Goal: Transaction & Acquisition: Book appointment/travel/reservation

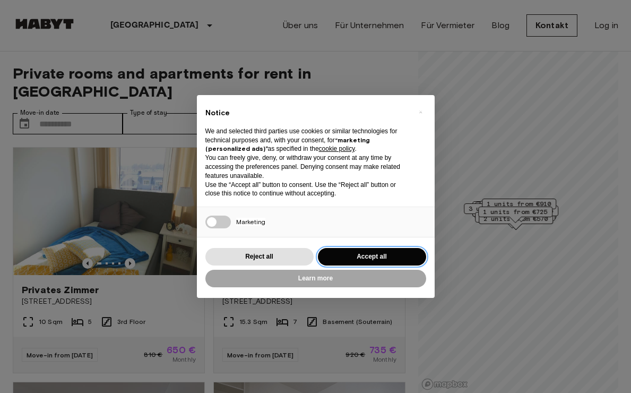
click at [373, 256] on button "Accept all" at bounding box center [372, 257] width 108 height 18
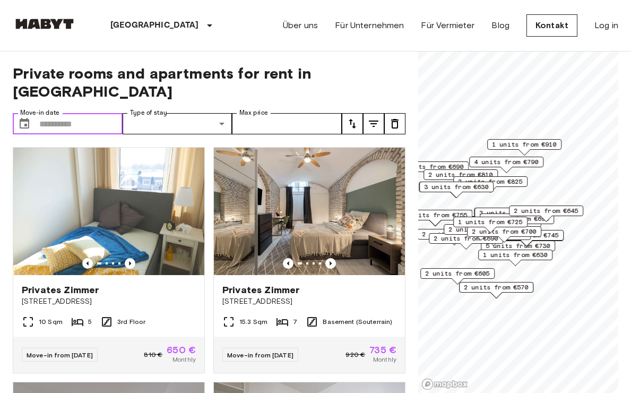
click at [60, 113] on input "Move-in date" at bounding box center [80, 123] width 83 height 21
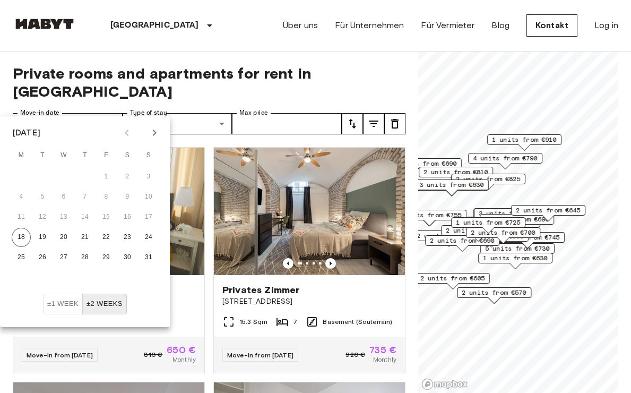
click at [155, 129] on icon "Next month" at bounding box center [154, 132] width 13 height 13
click at [21, 174] on button "1" at bounding box center [21, 176] width 19 height 19
type input "**********"
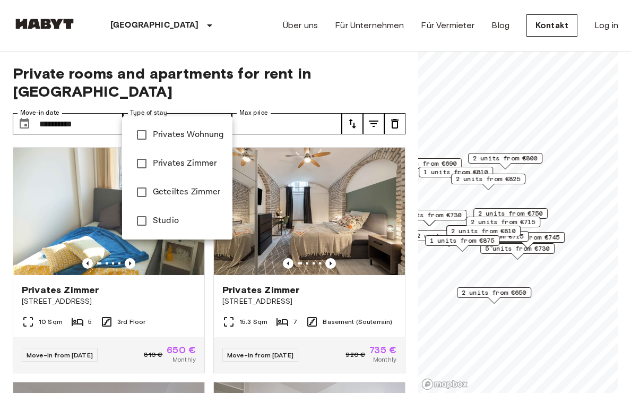
click at [348, 75] on div at bounding box center [315, 196] width 631 height 393
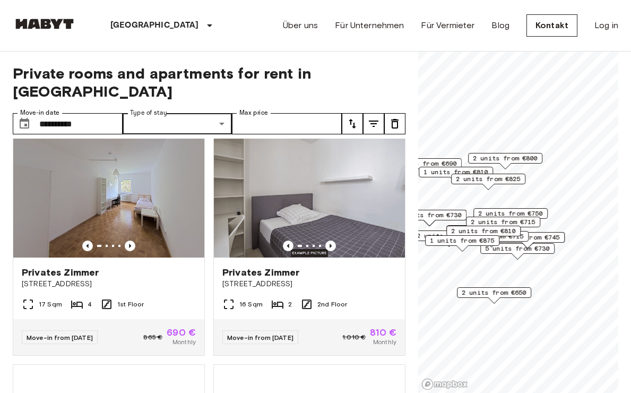
scroll to position [263, 0]
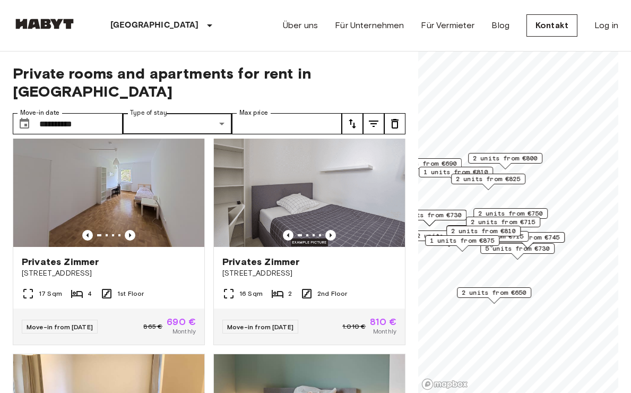
click at [352, 117] on icon "tune" at bounding box center [352, 123] width 13 height 13
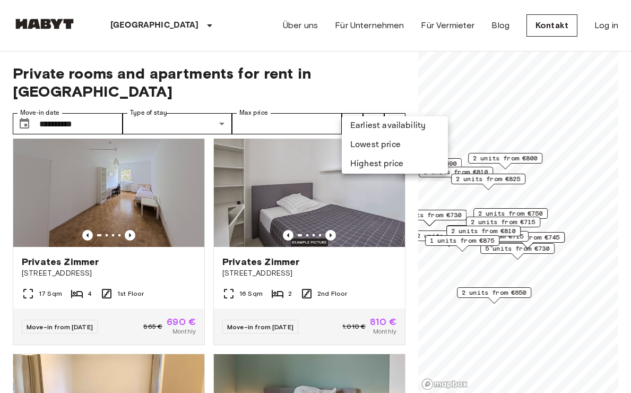
click at [366, 137] on li "Lowest price" at bounding box center [395, 144] width 106 height 19
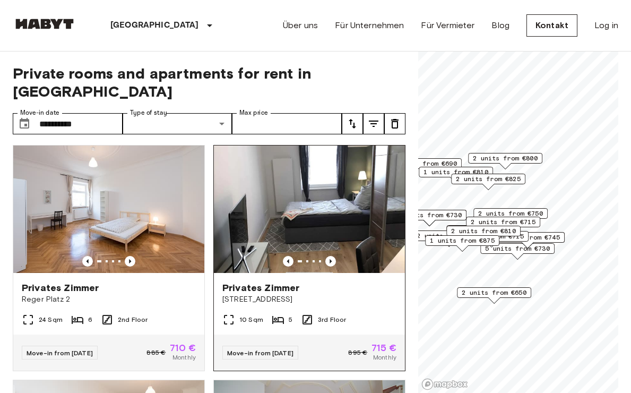
scroll to position [718, 0]
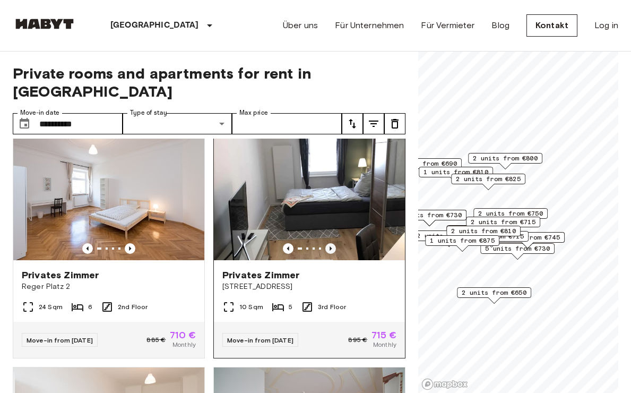
click at [332, 243] on icon "Previous image" at bounding box center [330, 248] width 11 height 11
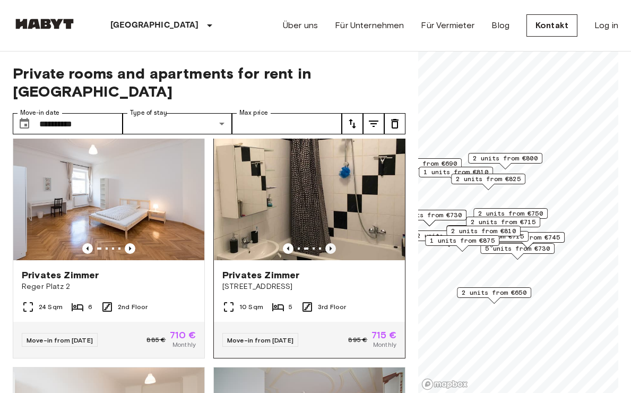
click at [332, 243] on icon "Previous image" at bounding box center [330, 248] width 11 height 11
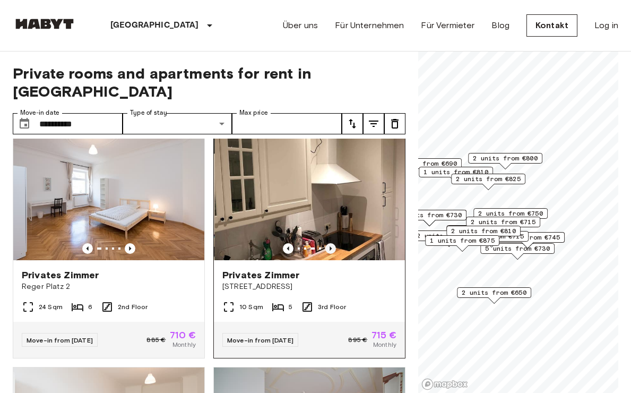
click at [332, 243] on icon "Previous image" at bounding box center [330, 248] width 11 height 11
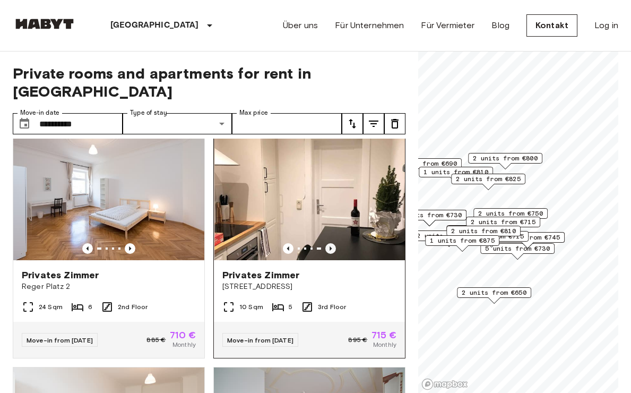
click at [332, 243] on icon "Previous image" at bounding box center [330, 248] width 11 height 11
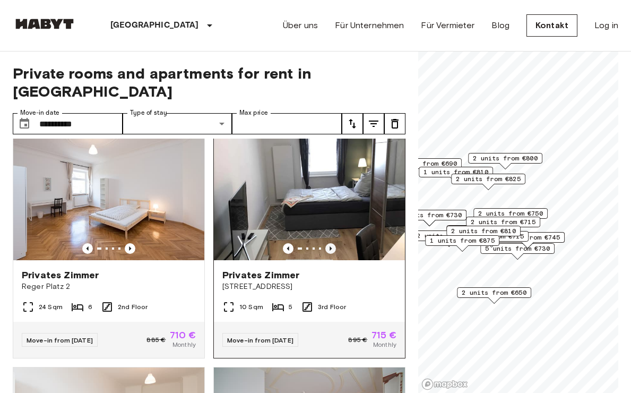
click at [332, 243] on icon "Previous image" at bounding box center [330, 248] width 11 height 11
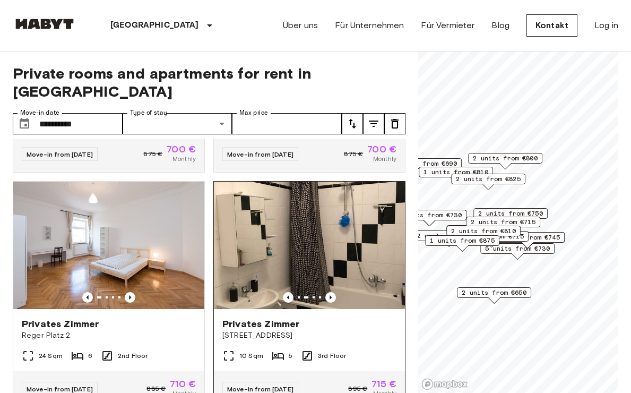
scroll to position [676, 0]
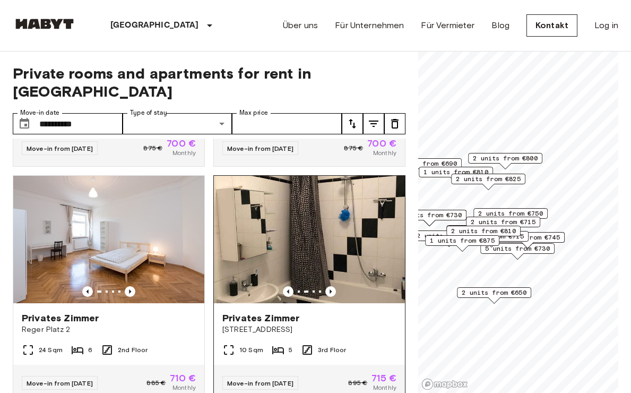
click at [329, 209] on img at bounding box center [309, 239] width 191 height 127
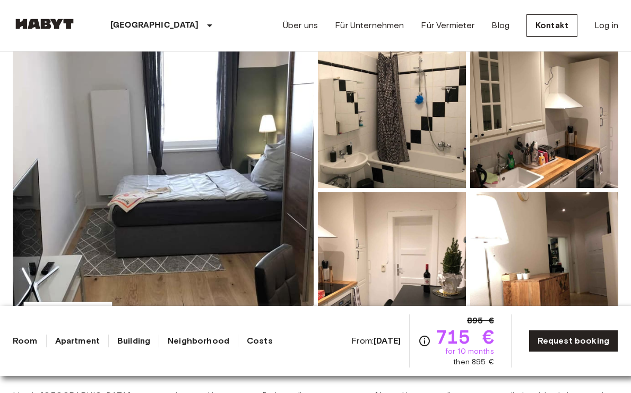
scroll to position [100, 0]
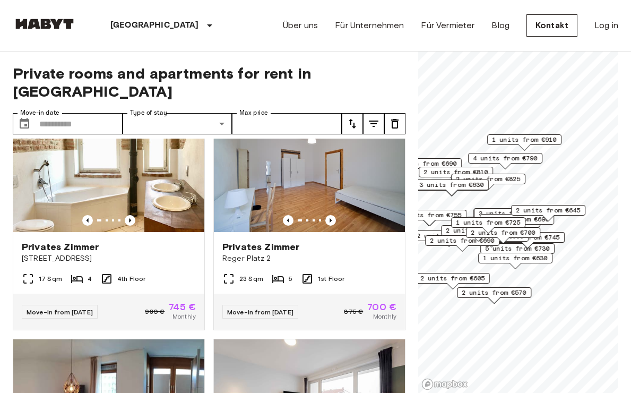
scroll to position [1452, 0]
